Goal: Register for event/course

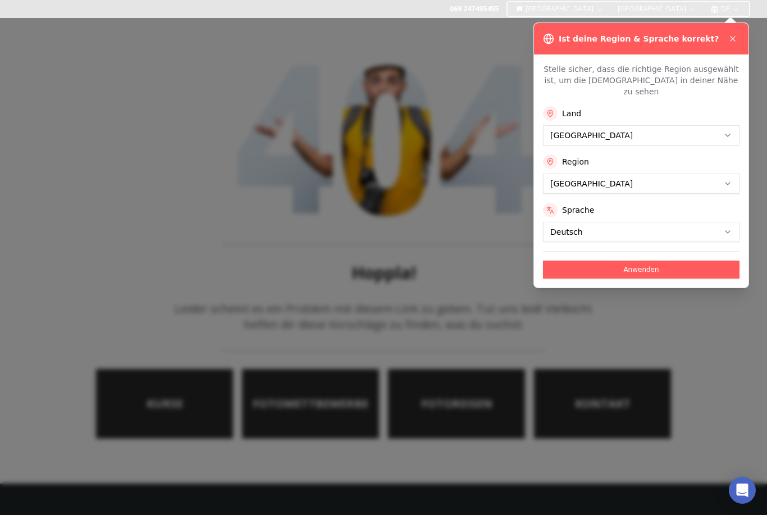
click at [702, 260] on button "Anwenden" at bounding box center [641, 269] width 196 height 18
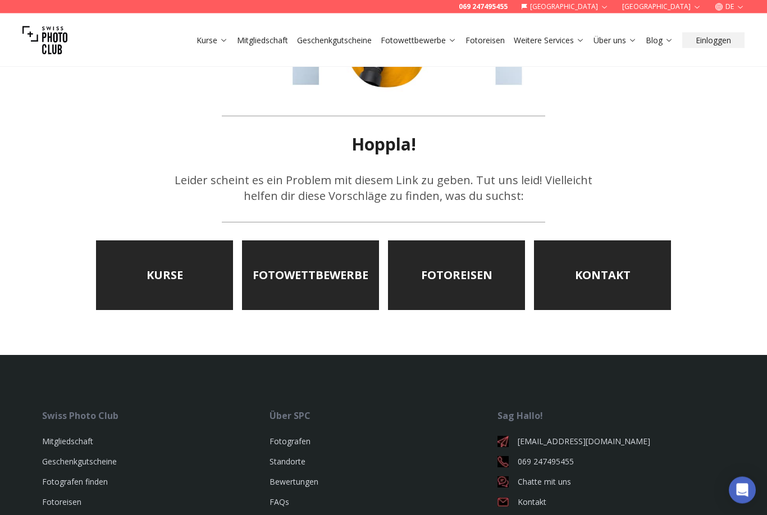
scroll to position [139, 0]
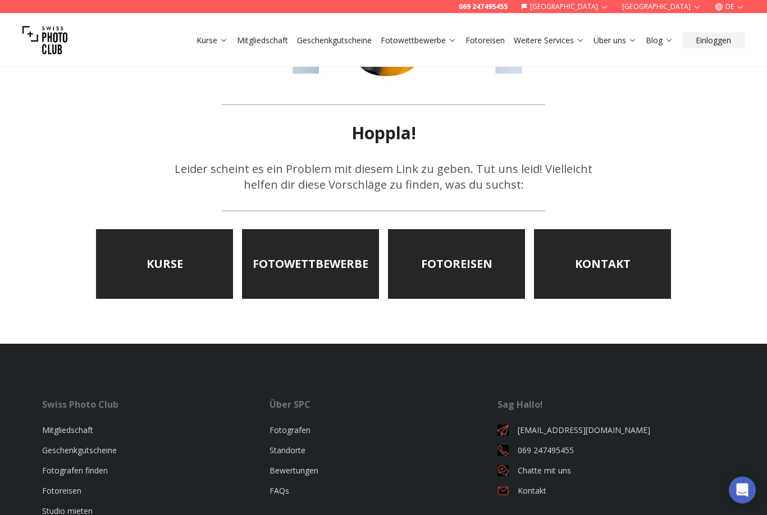
click at [163, 254] on link "KURSE" at bounding box center [164, 265] width 137 height 70
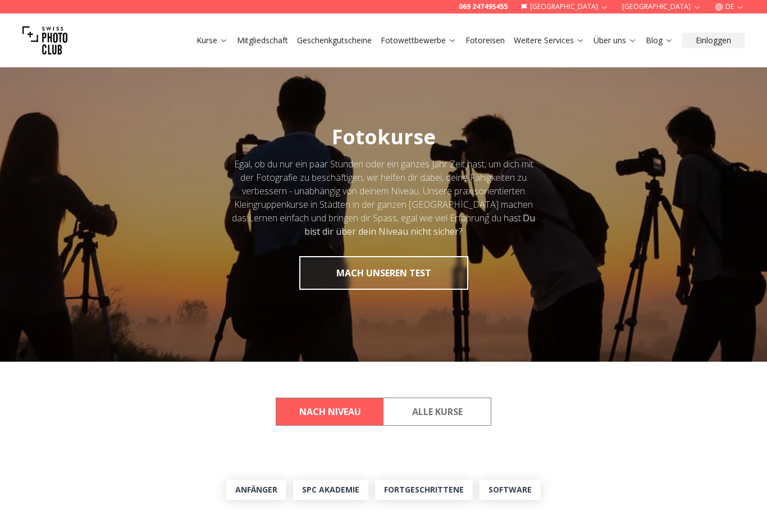
click at [434, 272] on button "MACH UNSEREN TEST" at bounding box center [383, 273] width 169 height 34
click at [366, 283] on button "MACH UNSEREN TEST" at bounding box center [383, 273] width 169 height 34
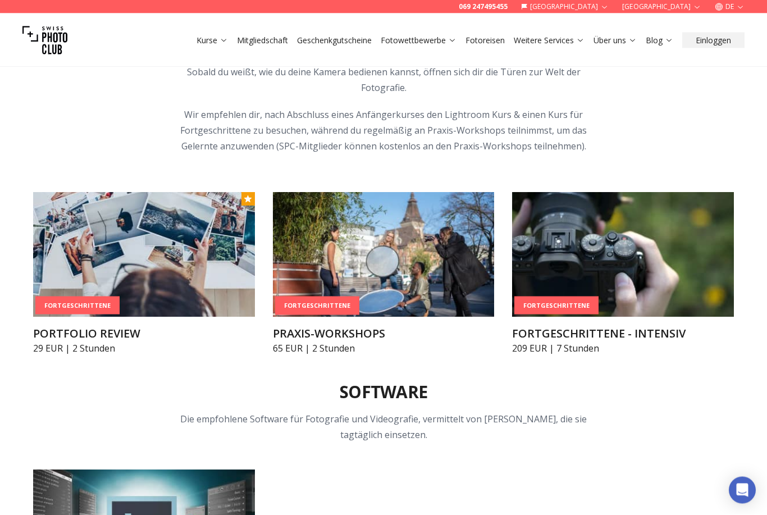
scroll to position [1400, 0]
click at [661, 316] on img at bounding box center [623, 254] width 222 height 125
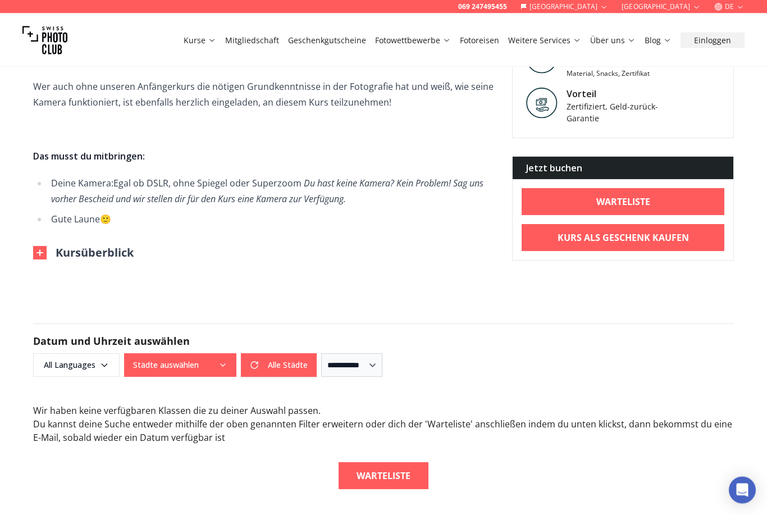
scroll to position [582, 0]
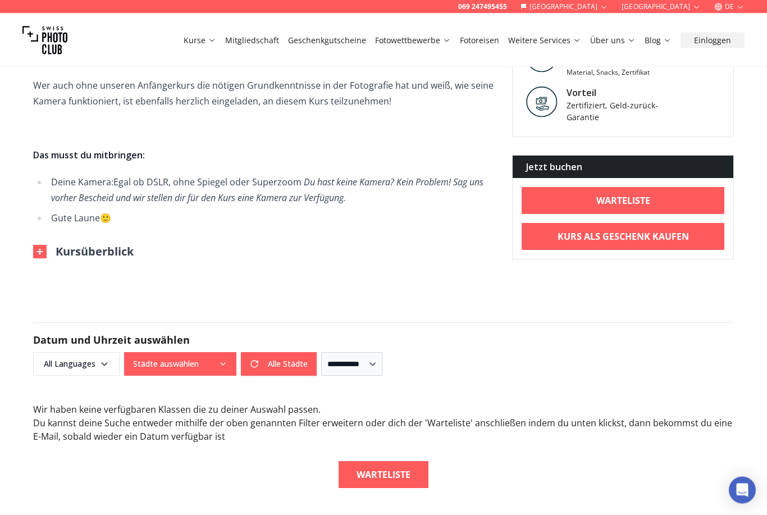
click at [36, 251] on img at bounding box center [39, 251] width 13 height 13
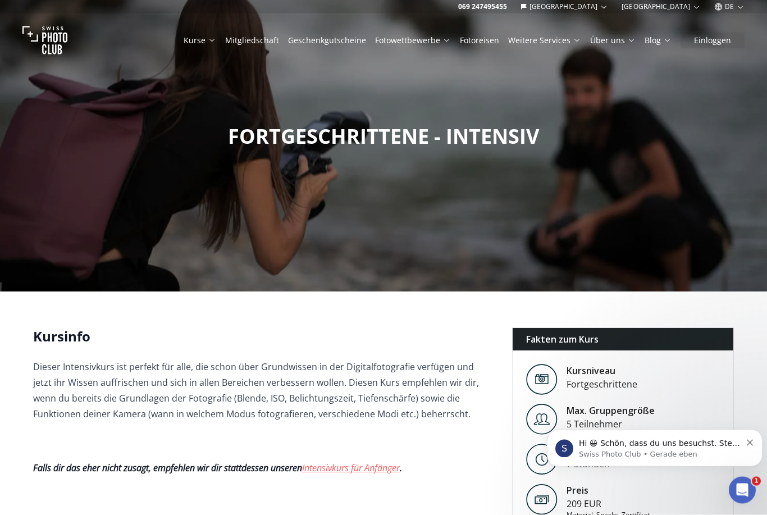
scroll to position [0, 0]
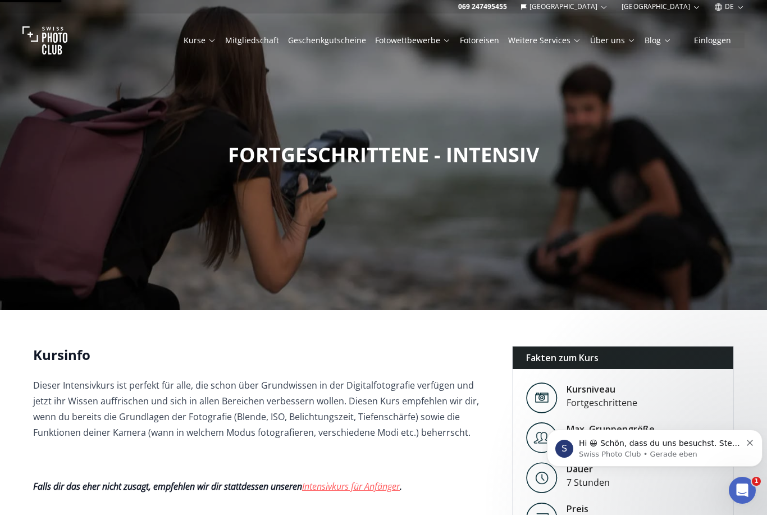
scroll to position [958, 0]
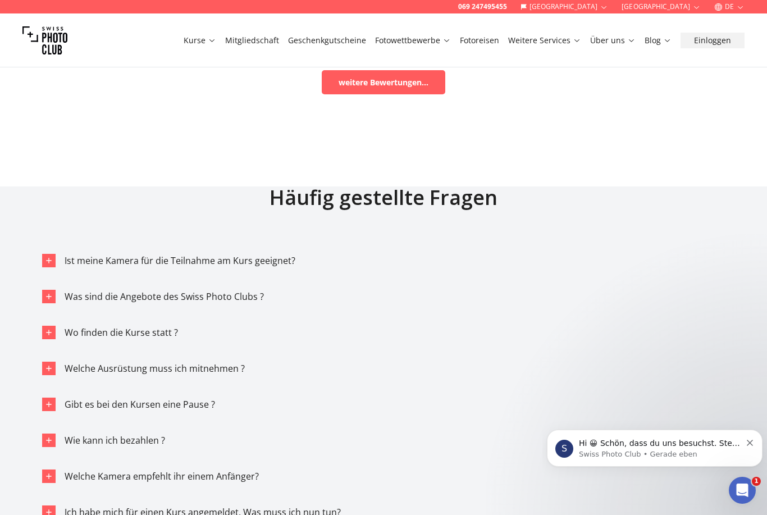
click at [60, 36] on img at bounding box center [44, 40] width 45 height 45
